Goal: Check status

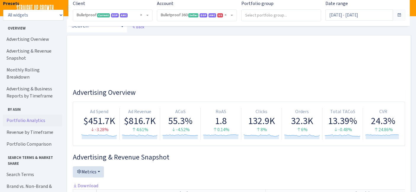
select select "3235730245795869"
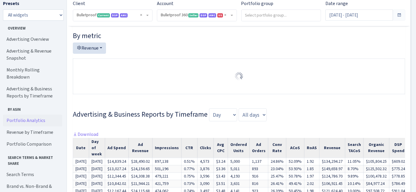
scroll to position [208, 0]
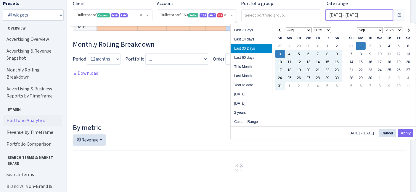
click at [371, 16] on input "Aug 3, 2025 - Sep 1, 2025" at bounding box center [358, 14] width 67 height 11
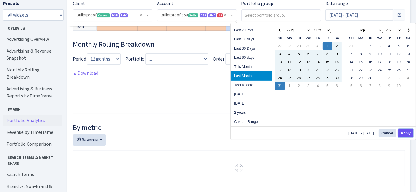
click at [410, 131] on button "Apply" at bounding box center [405, 133] width 15 height 8
type input "[DATE] - [DATE]"
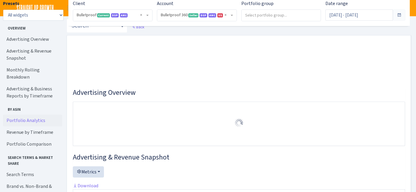
select select "3235730245795869"
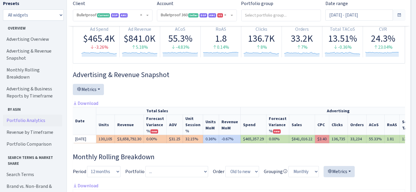
scroll to position [0, 41]
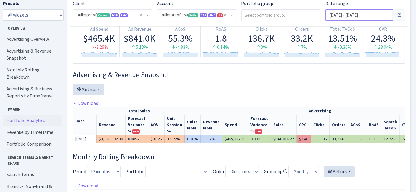
click at [371, 12] on input "[DATE] - [DATE]" at bounding box center [358, 14] width 67 height 11
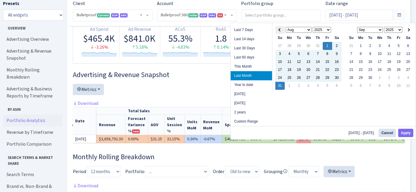
click at [280, 28] on span at bounding box center [279, 29] width 3 height 3
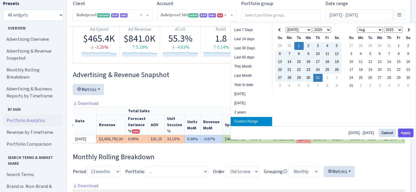
click at [407, 133] on button "Apply" at bounding box center [405, 133] width 15 height 8
type input "[DATE] - [DATE]"
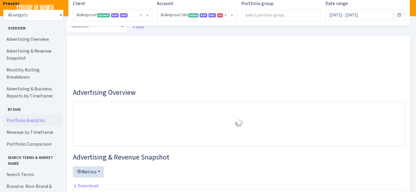
select select "3235730245795869"
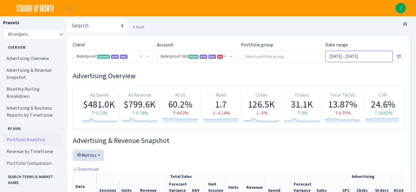
click at [355, 56] on input "[DATE] - [DATE]" at bounding box center [358, 56] width 67 height 11
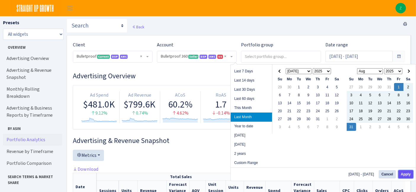
click at [405, 174] on button "Apply" at bounding box center [405, 174] width 15 height 8
type input "[DATE] - [DATE]"
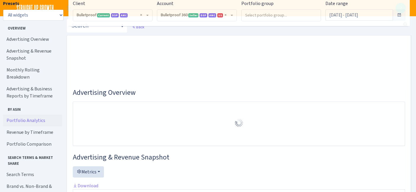
select select "3235730245795869"
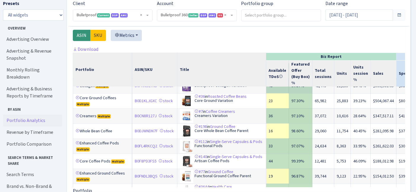
scroll to position [33, 0]
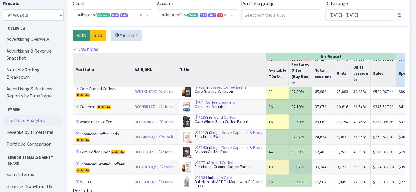
drag, startPoint x: 79, startPoint y: 165, endPoint x: 82, endPoint y: 165, distance: 3.3
click at [79, 165] on link at bounding box center [77, 164] width 4 height 4
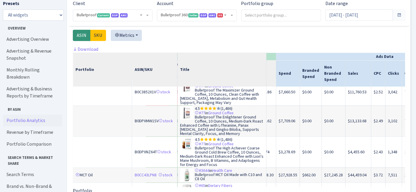
scroll to position [197, 116]
